Goal: Task Accomplishment & Management: Manage account settings

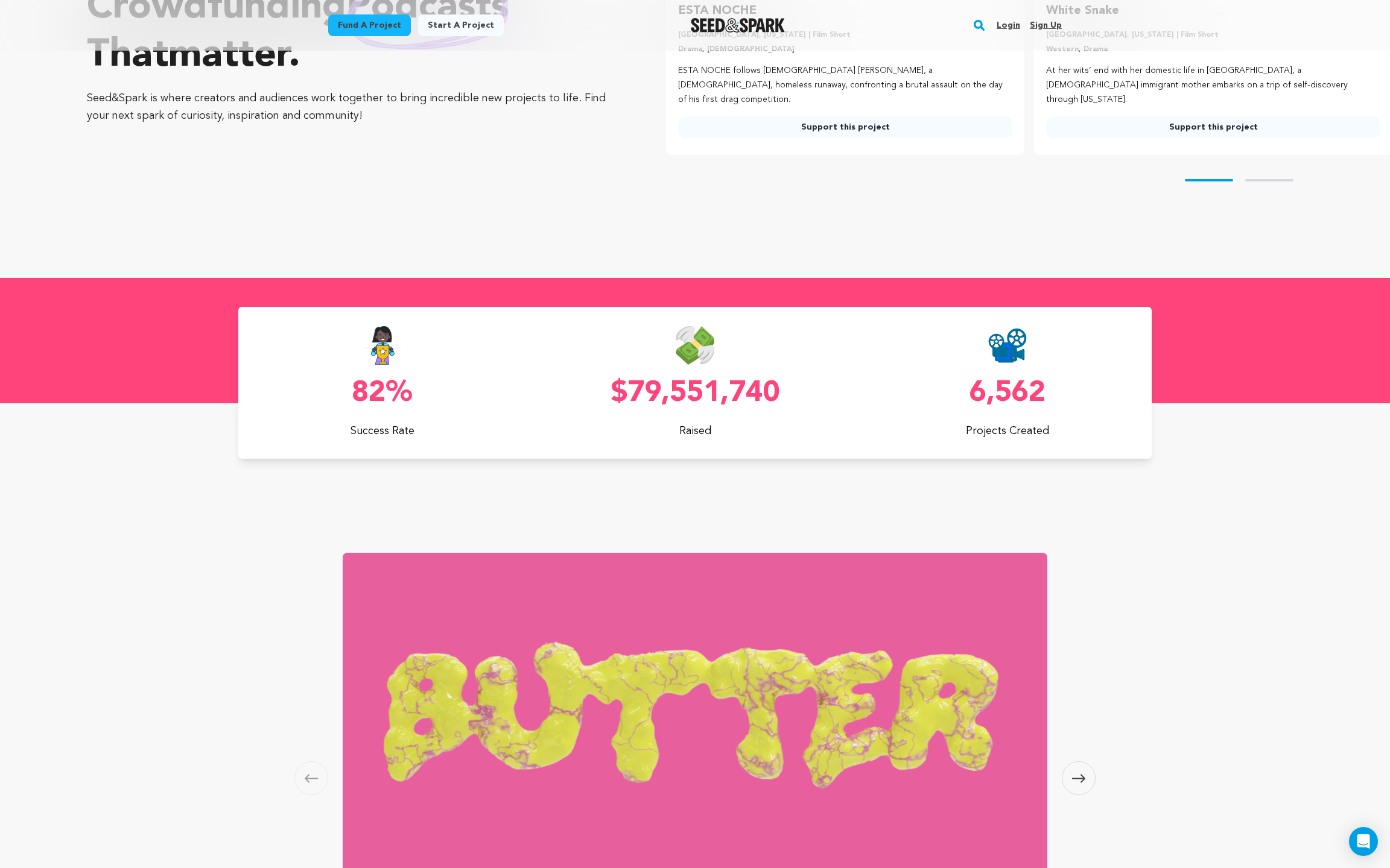
scroll to position [220, 0]
click at [640, 668] on img at bounding box center [695, 716] width 705 height 326
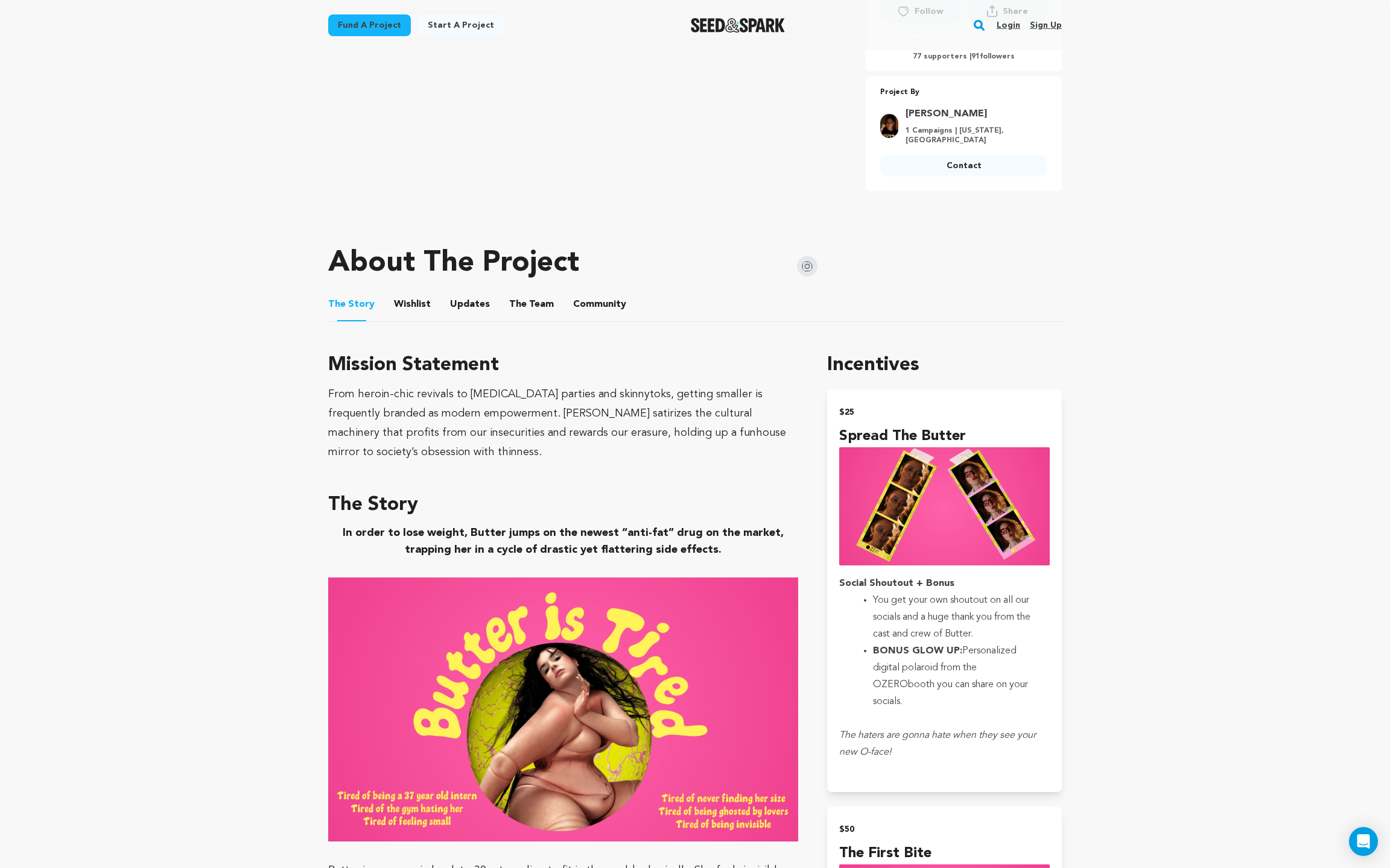
scroll to position [484, 0]
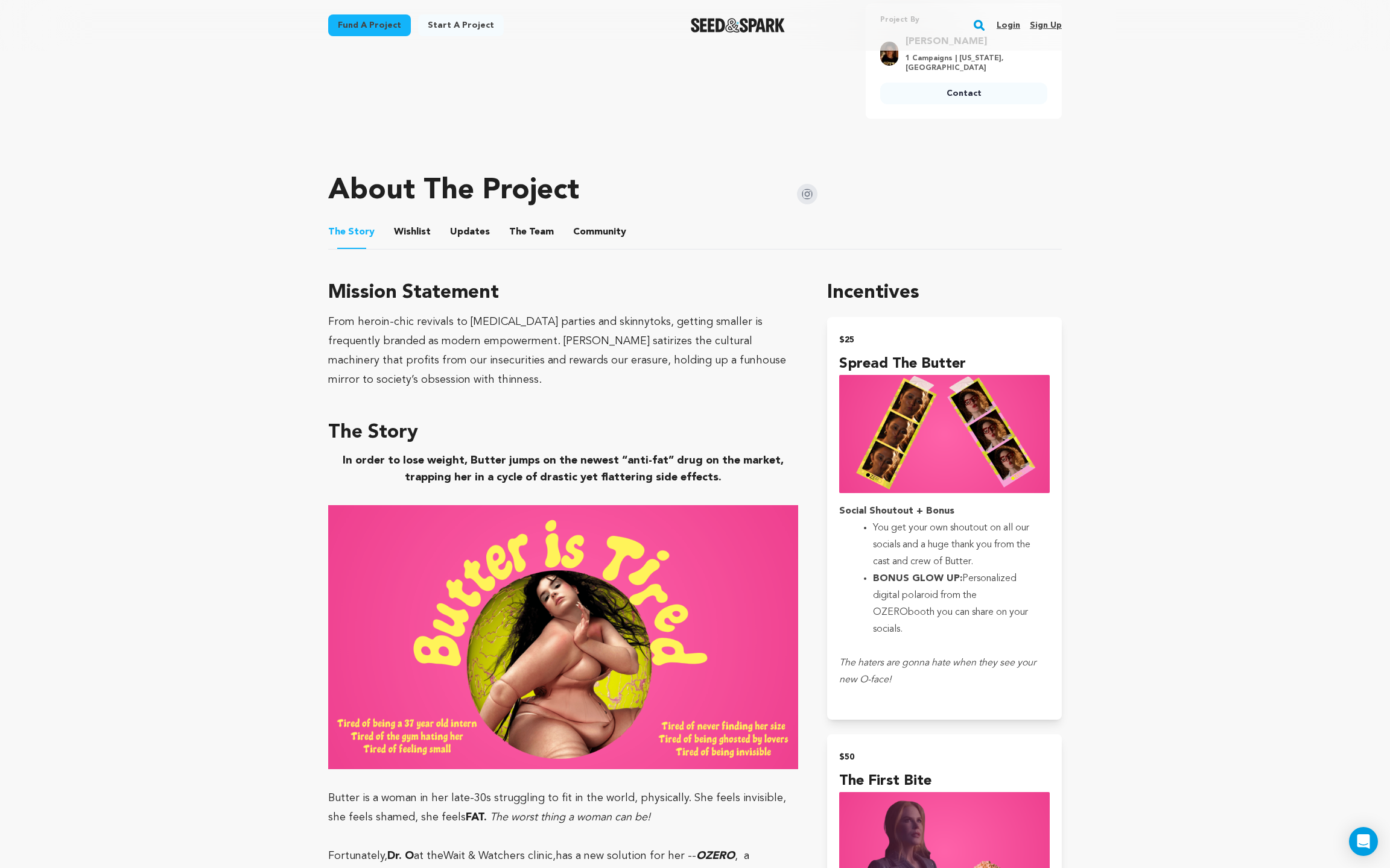
click at [465, 235] on button "Updates" at bounding box center [469, 234] width 29 height 29
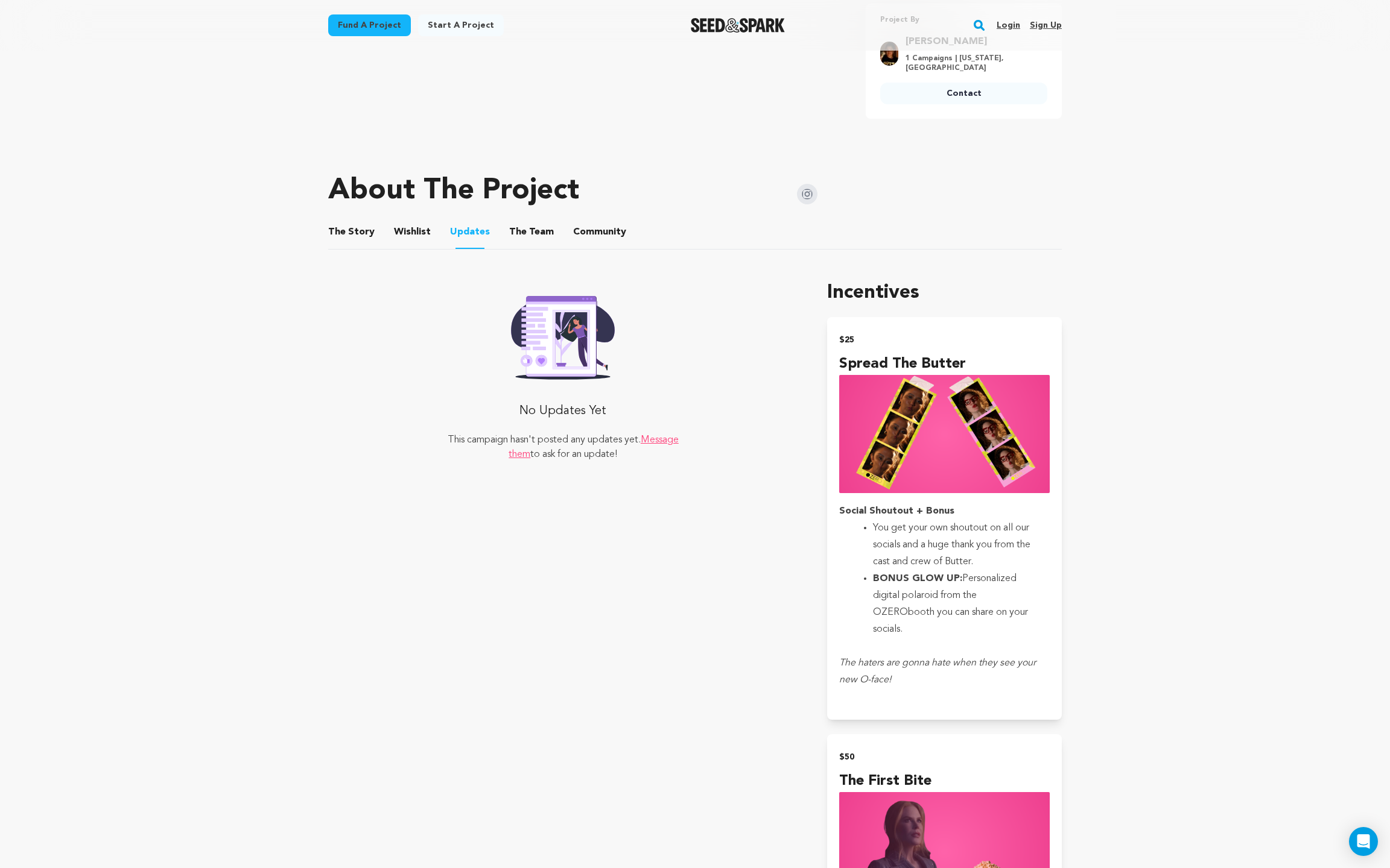
click at [361, 234] on button "The Story" at bounding box center [351, 234] width 29 height 29
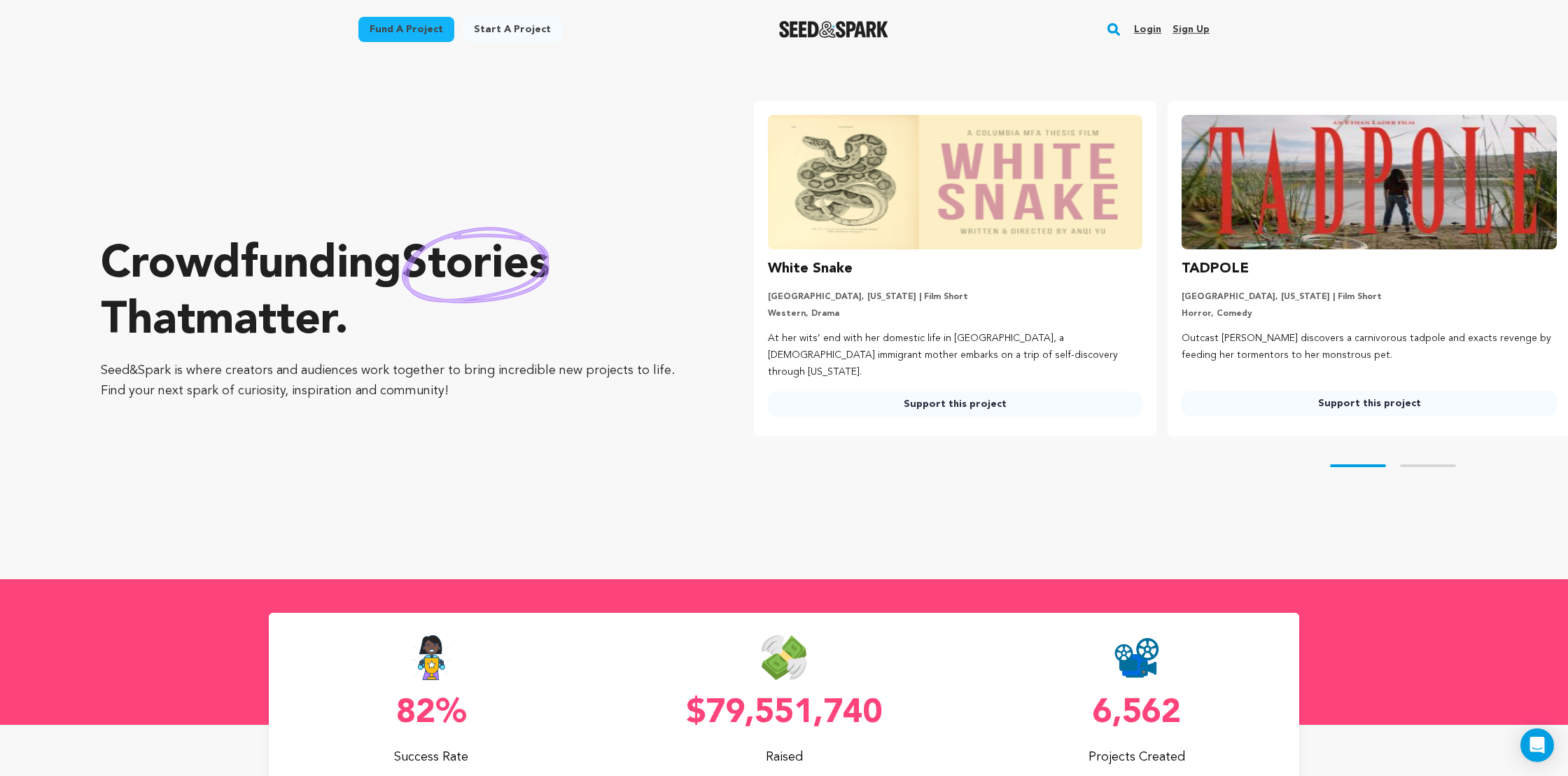
click at [1143, 31] on link "Login" at bounding box center [1147, 29] width 27 height 22
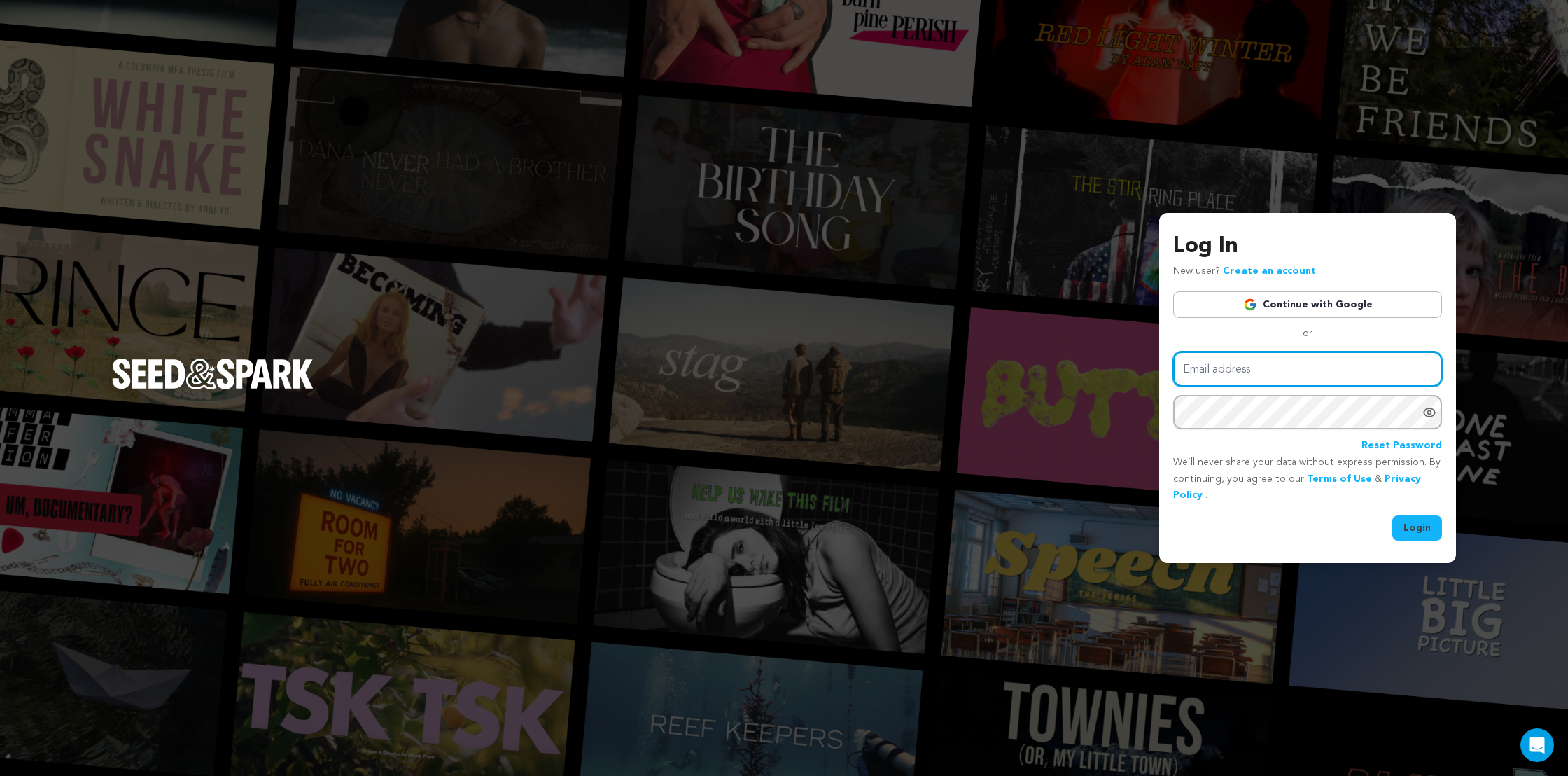
type input "butterthesisfilm@gmail.com"
click at [1427, 507] on div "Email address butterthesisfilm@gmail.com Password Reset Password We’ll never sh…" at bounding box center [1307, 446] width 269 height 190
click at [1425, 511] on div "Email address butterthesisfilm@gmail.com Password Reset Password We’ll never sh…" at bounding box center [1307, 446] width 269 height 190
click at [1420, 519] on button "Login" at bounding box center [1417, 528] width 50 height 25
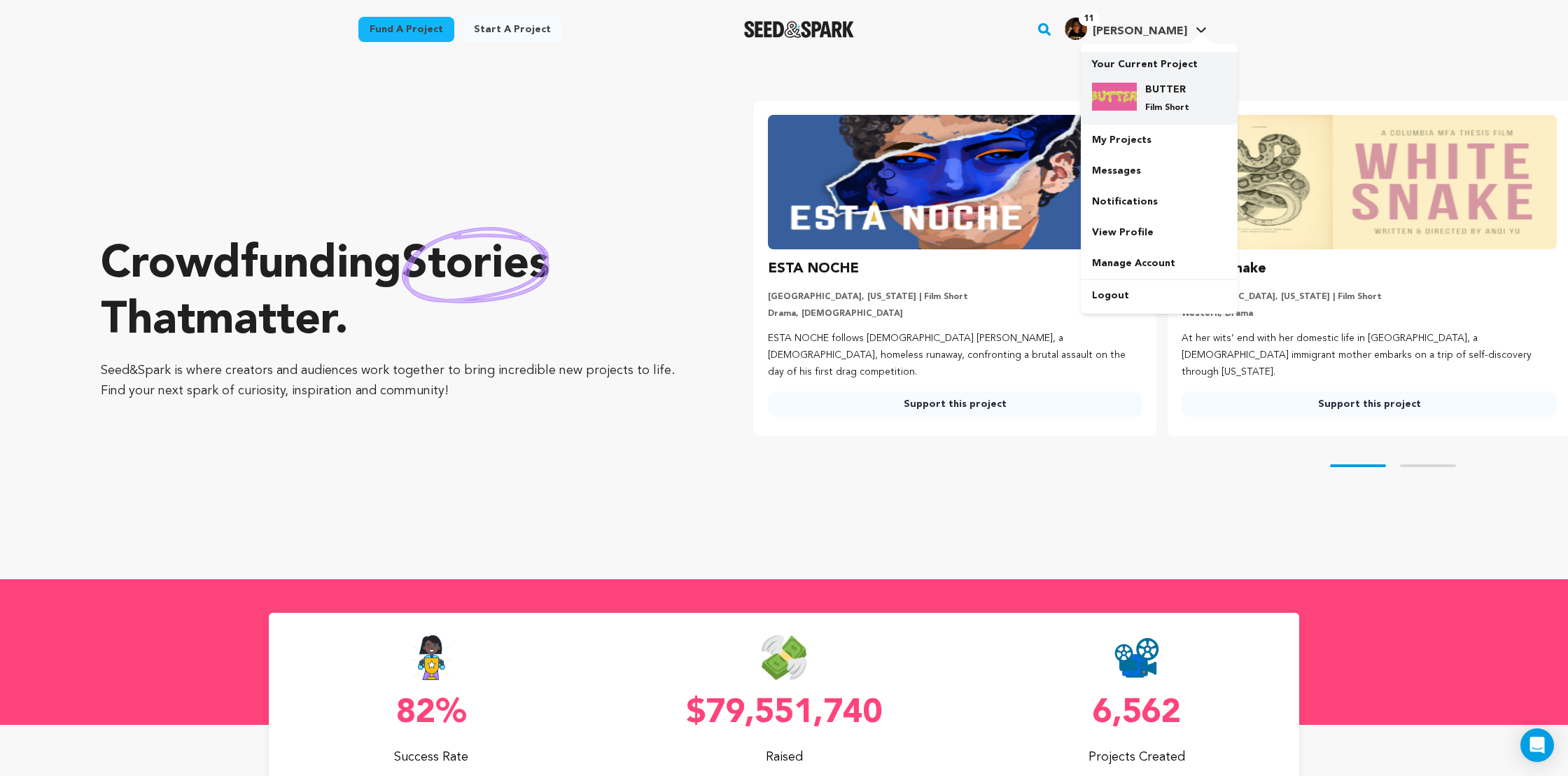
click at [1165, 96] on h4 "BUTTER" at bounding box center [1170, 89] width 51 height 14
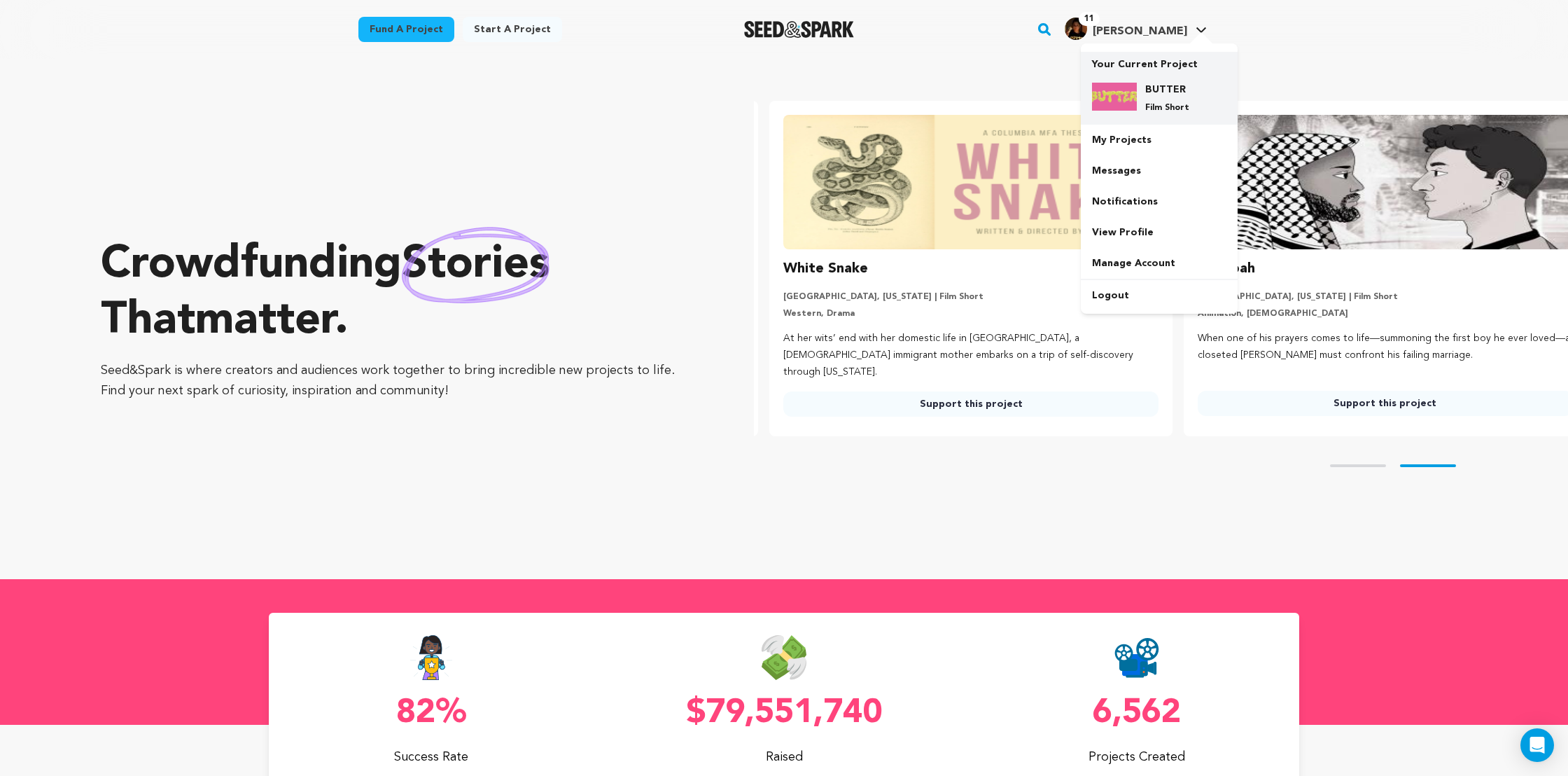
scroll to position [0, 425]
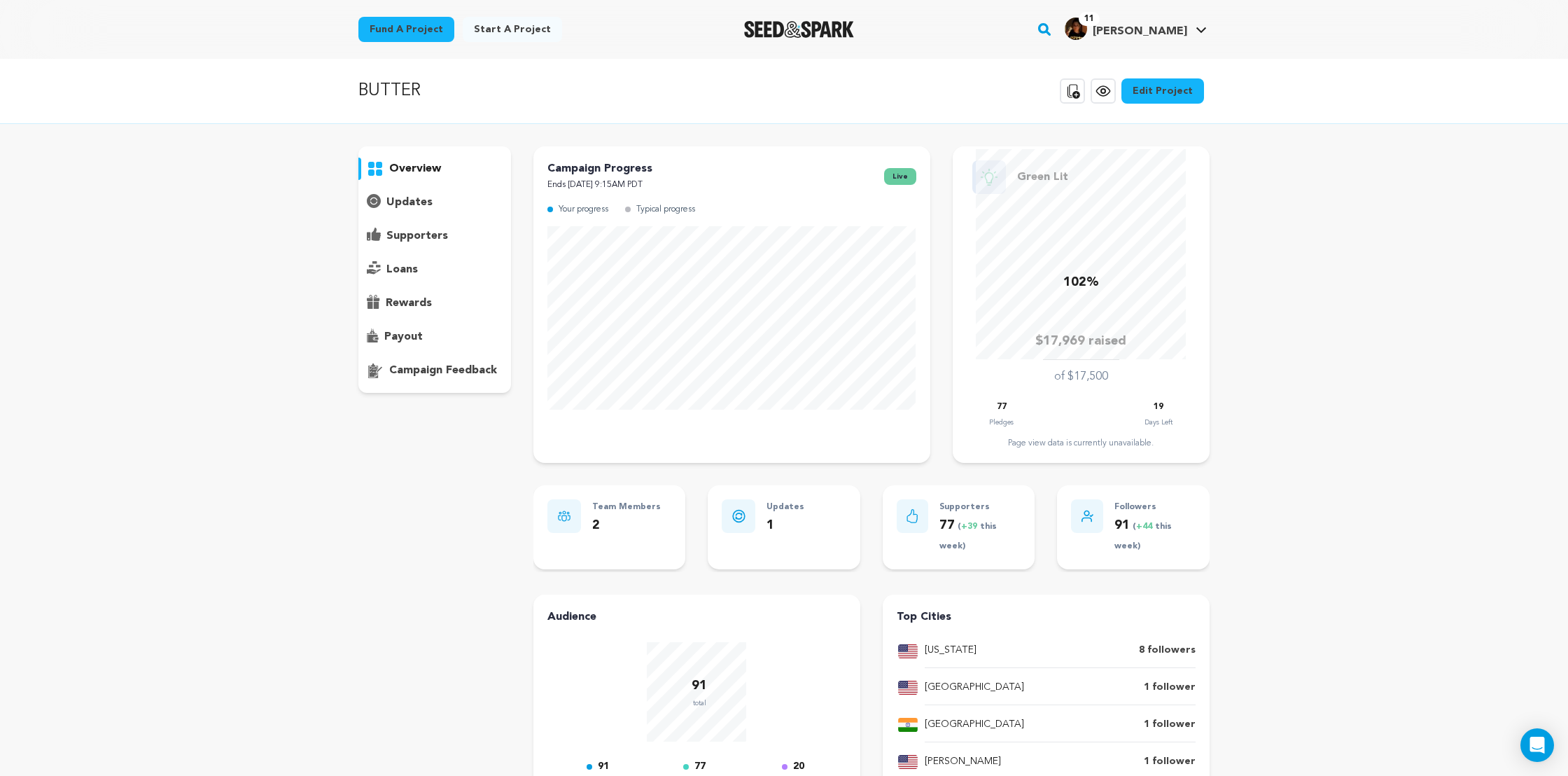
click at [429, 239] on p "supporters" at bounding box center [416, 236] width 61 height 17
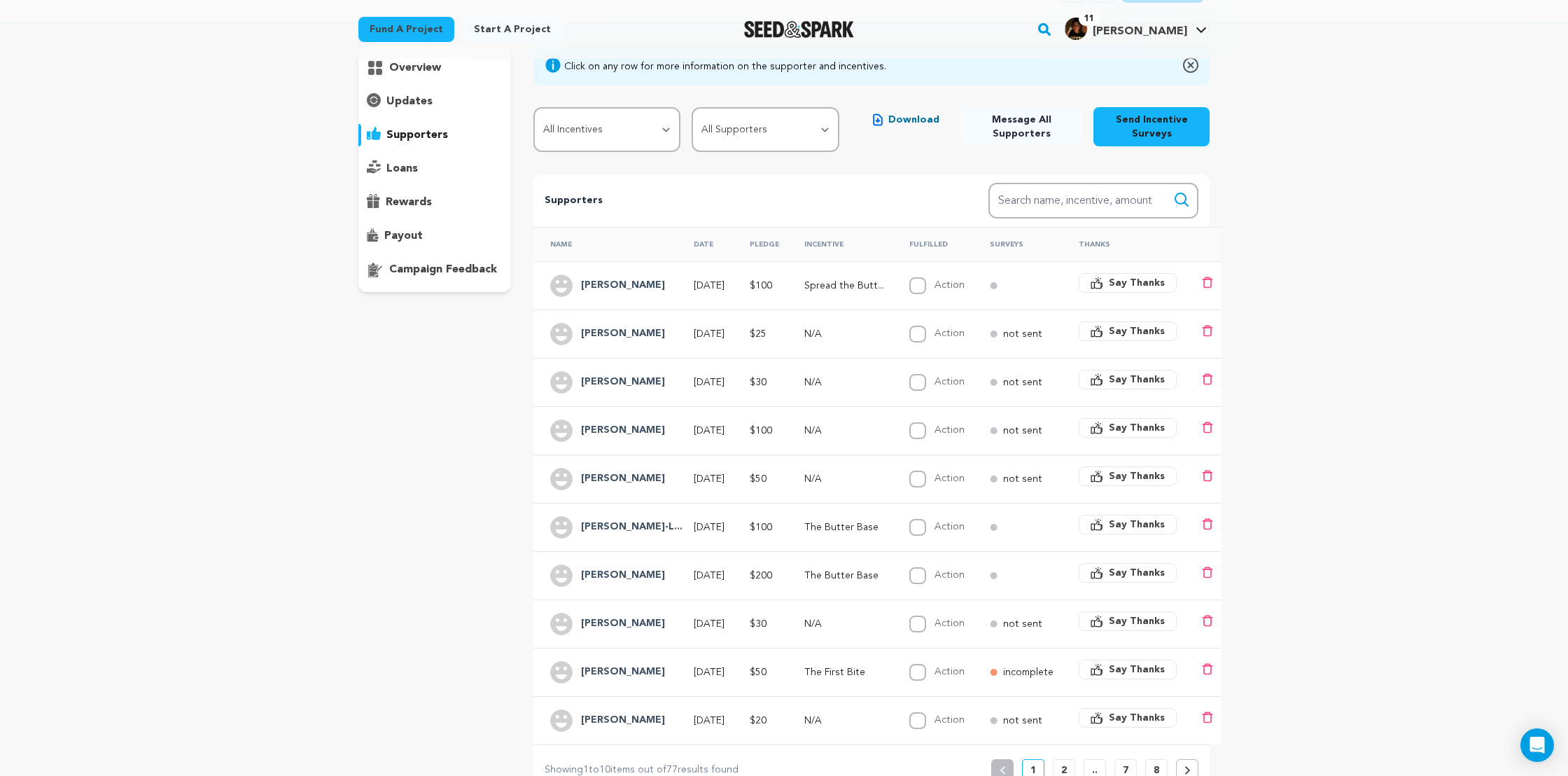
scroll to position [115, 0]
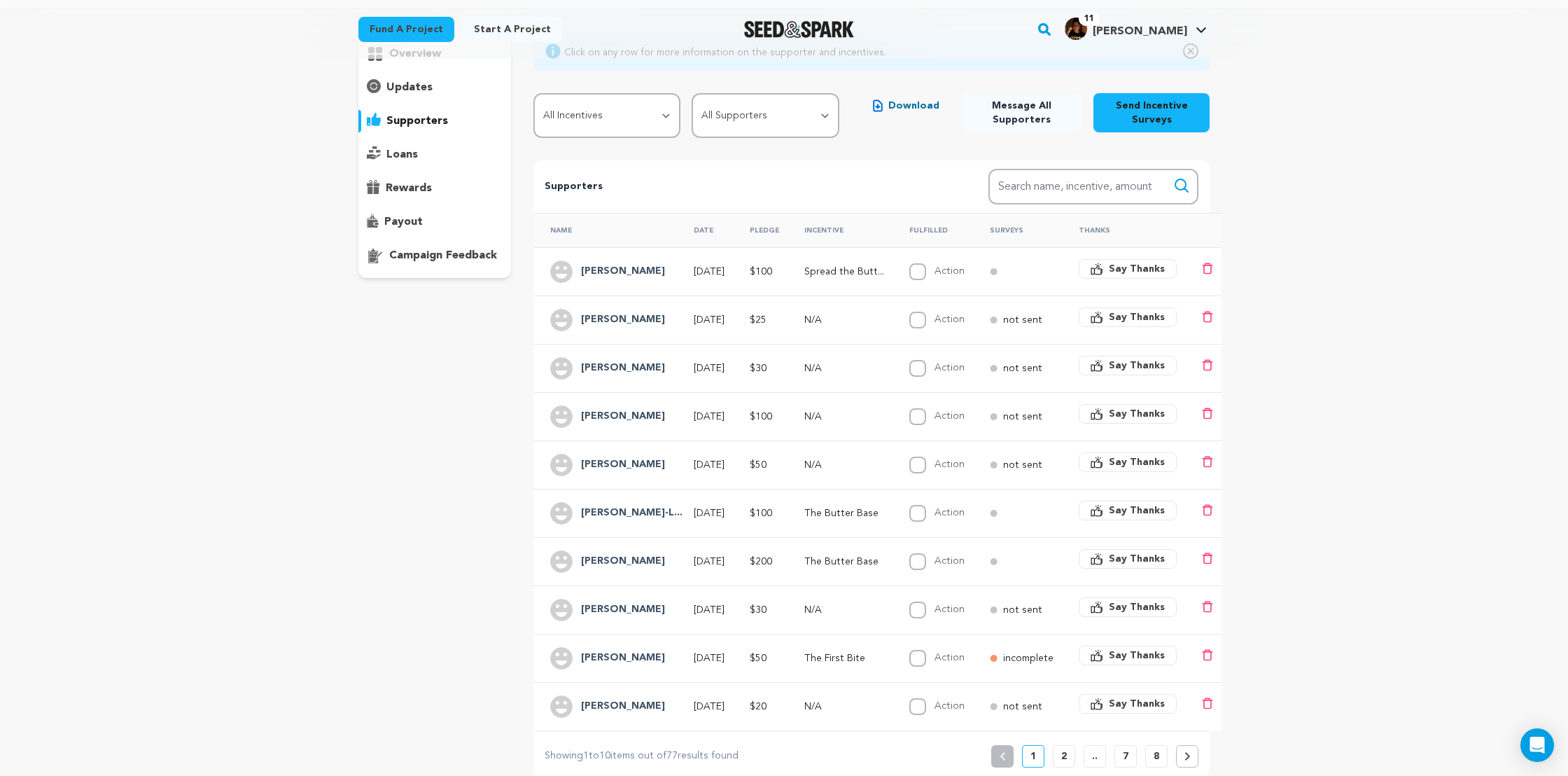
drag, startPoint x: 655, startPoint y: 321, endPoint x: 585, endPoint y: 311, distance: 70.7
click at [585, 311] on div "[PERSON_NAME]" at bounding box center [622, 319] width 100 height 22
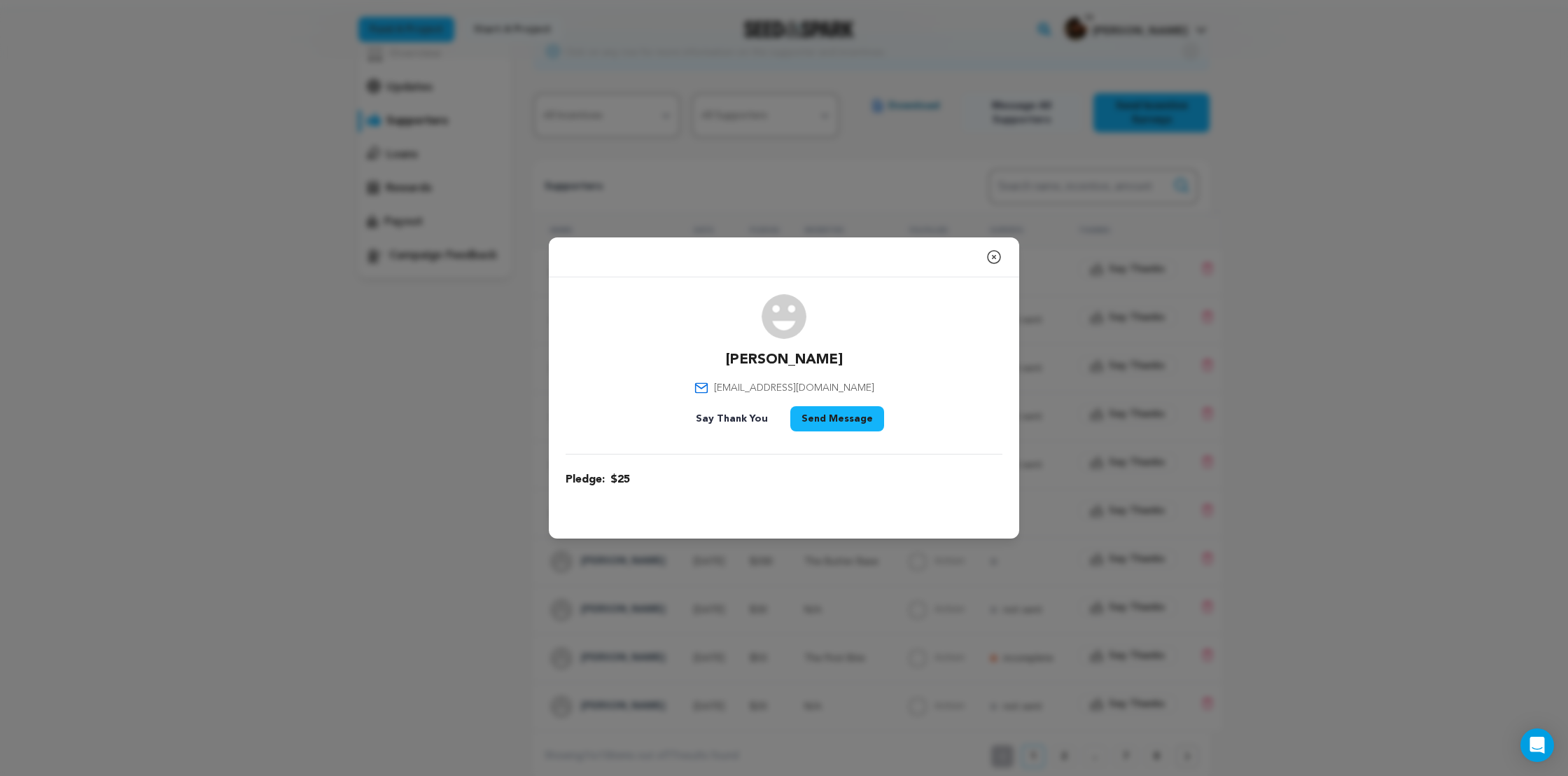
click at [1003, 252] on div "Close modal" at bounding box center [784, 257] width 470 height 40
click at [986, 256] on icon "button" at bounding box center [994, 256] width 17 height 17
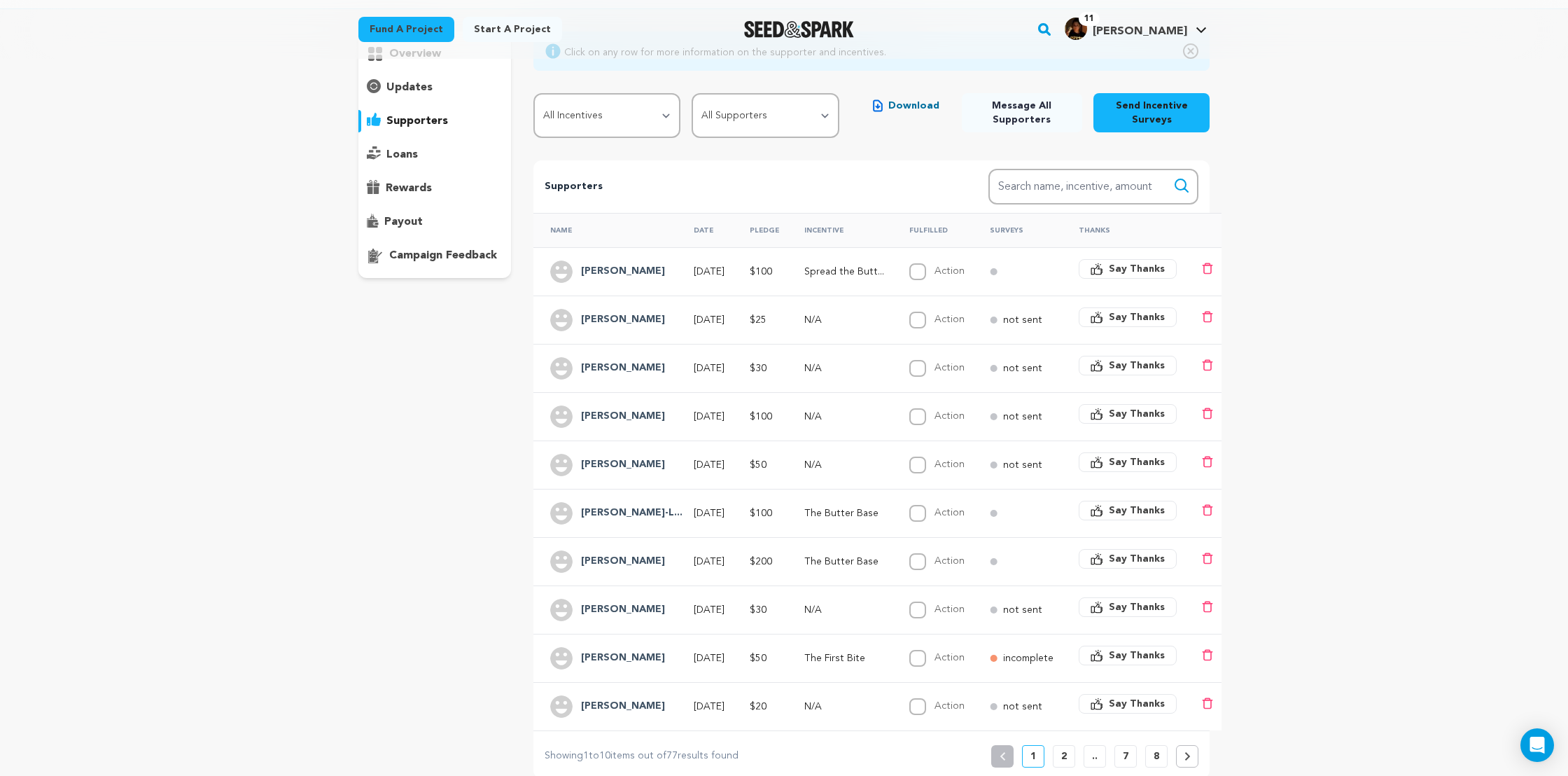
drag, startPoint x: 655, startPoint y: 316, endPoint x: 583, endPoint y: 315, distance: 72.0
click at [583, 315] on div "[PERSON_NAME]" at bounding box center [622, 319] width 100 height 22
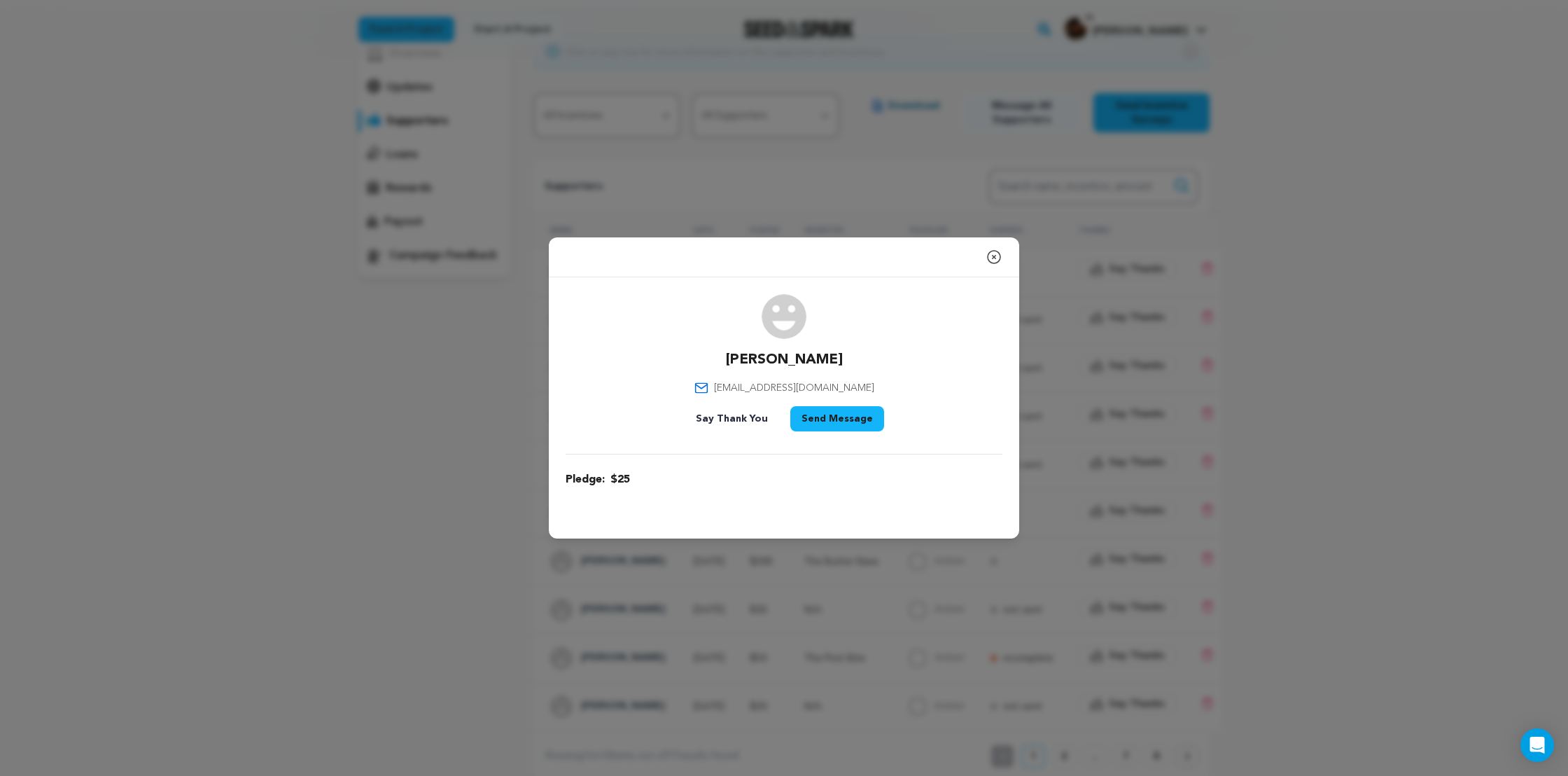
drag, startPoint x: 862, startPoint y: 359, endPoint x: 733, endPoint y: 359, distance: 129.0
click at [733, 359] on div "[PERSON_NAME] [EMAIL_ADDRESS][DOMAIN_NAME] Say Thank You Send Message" at bounding box center [784, 365] width 437 height 143
copy p "[PERSON_NAME]"
click at [991, 256] on icon "button" at bounding box center [994, 256] width 17 height 17
